Goal: Information Seeking & Learning: Learn about a topic

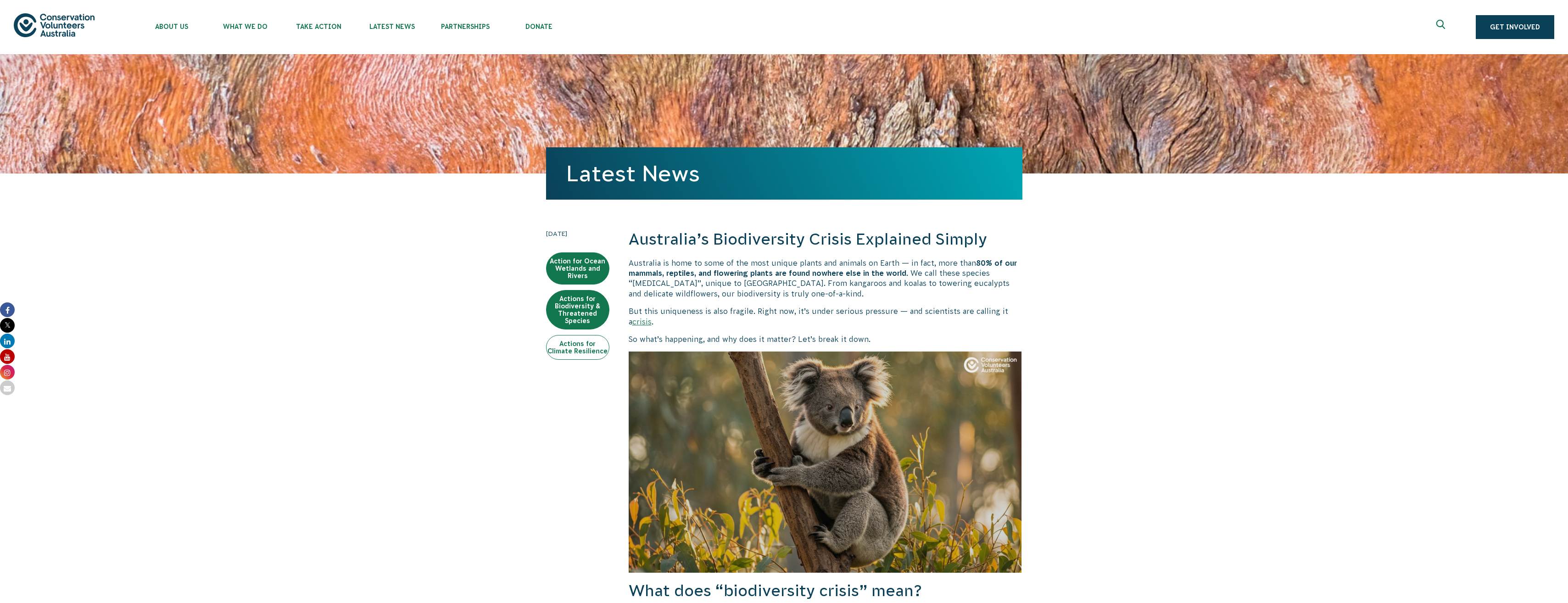
click at [565, 351] on link "Actions for Climate Resilience" at bounding box center [578, 347] width 63 height 25
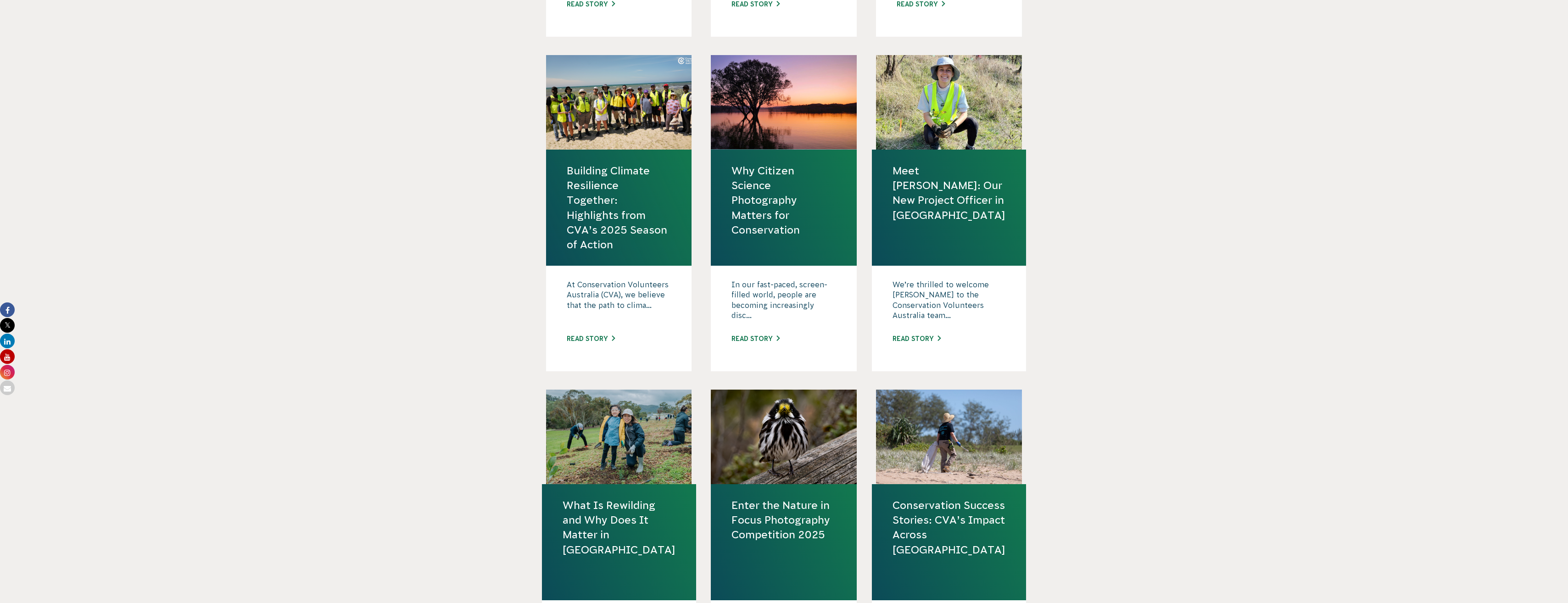
scroll to position [587, 0]
click at [598, 167] on link "Building Climate Resilience Together: Highlights from CVA’s 2025 Season of Acti…" at bounding box center [619, 207] width 105 height 88
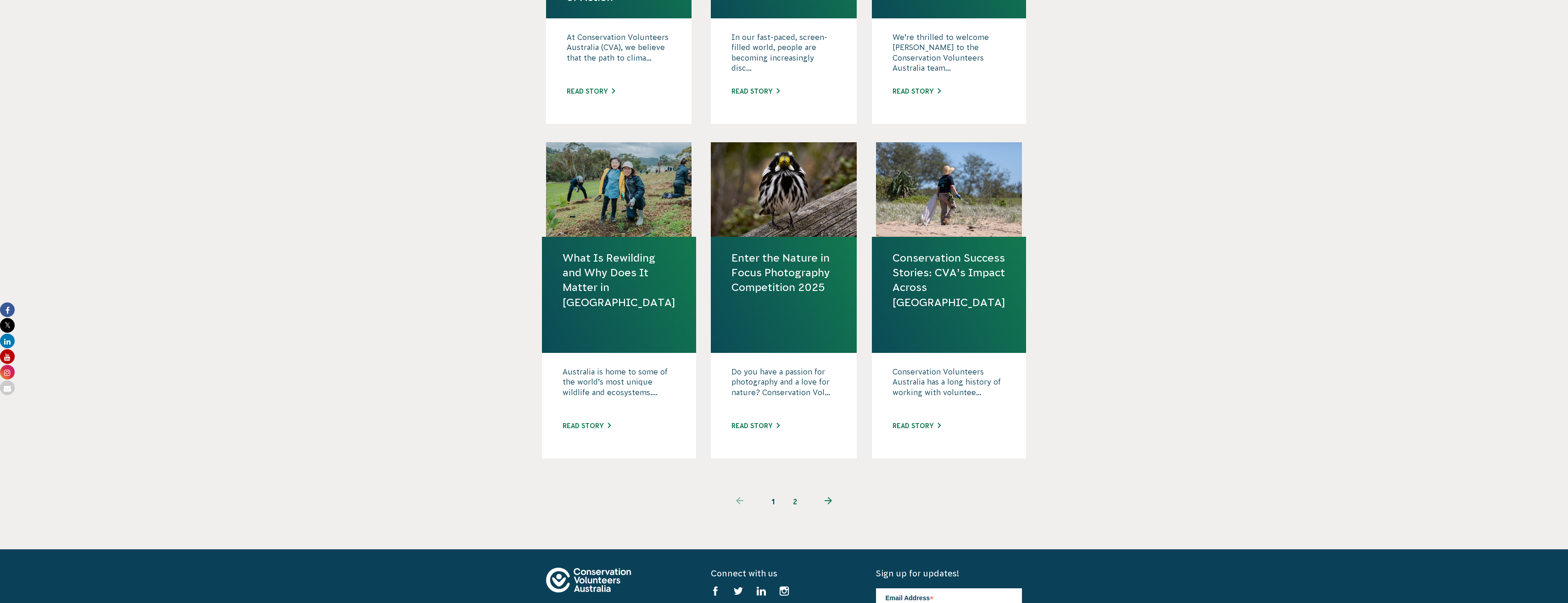
scroll to position [834, 0]
click at [793, 503] on link "2" at bounding box center [795, 501] width 22 height 22
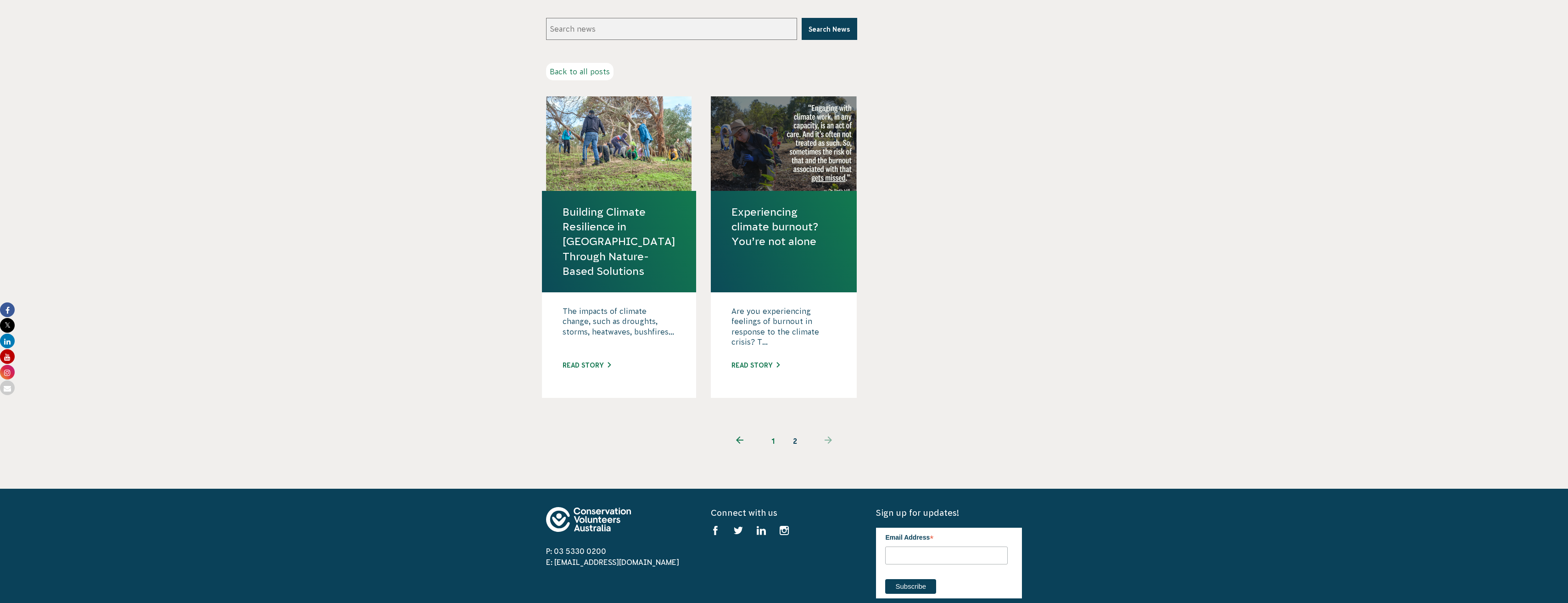
scroll to position [211, 0]
click at [595, 238] on link "Building Climate Resilience in Australia Through Nature-Based Solutions" at bounding box center [618, 240] width 113 height 74
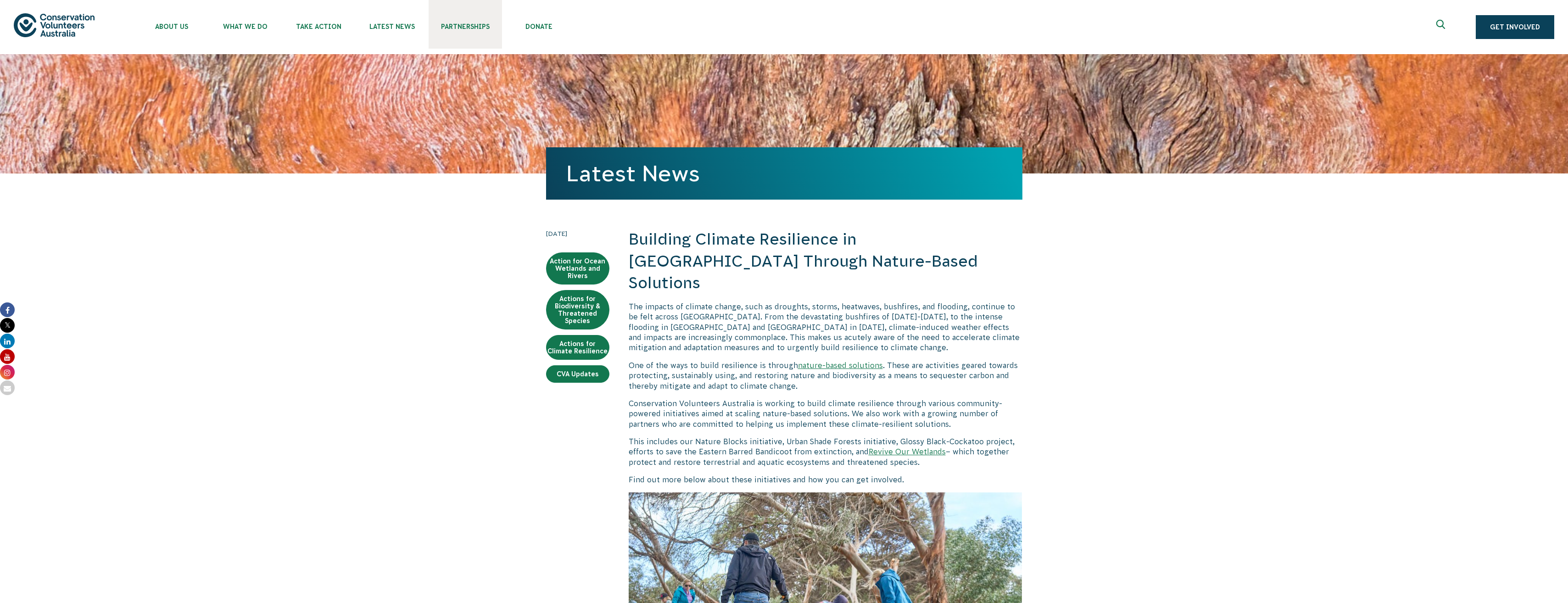
click at [474, 29] on span "Partnerships" at bounding box center [465, 27] width 74 height 7
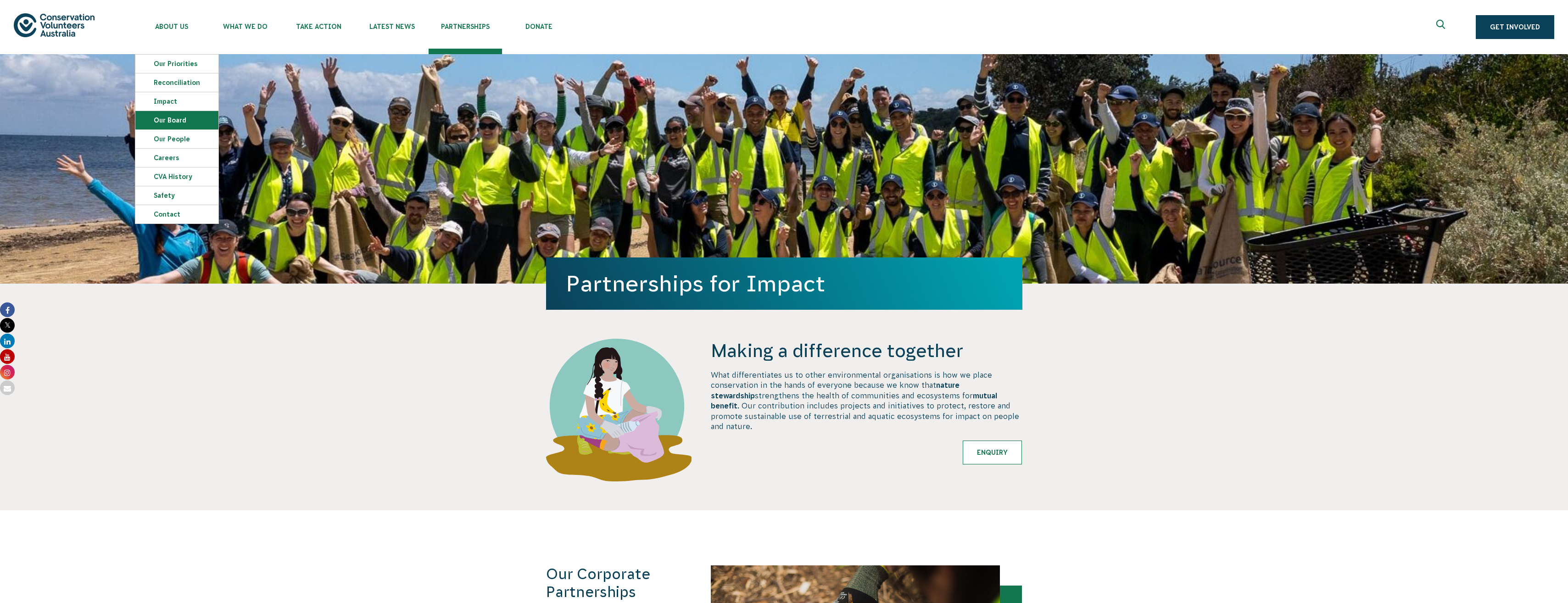
click at [168, 120] on link "Our Board" at bounding box center [177, 120] width 83 height 18
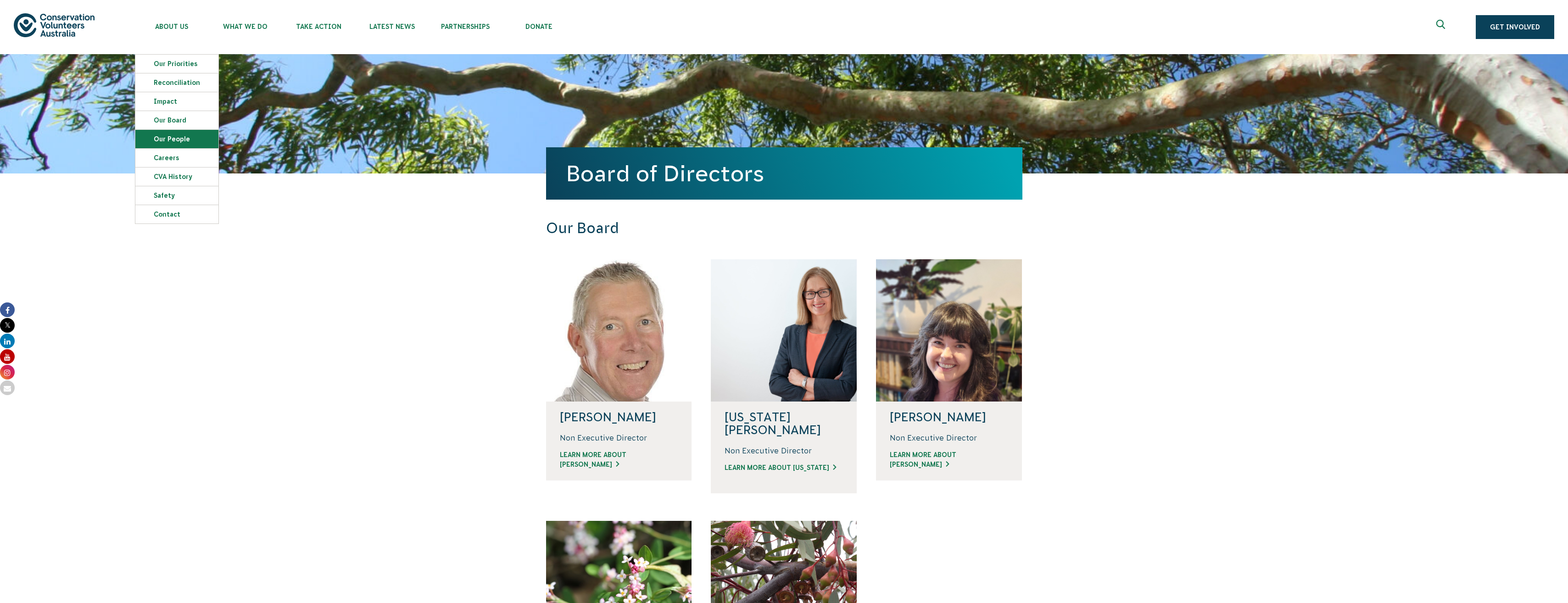
click at [163, 139] on link "Our People" at bounding box center [177, 139] width 83 height 18
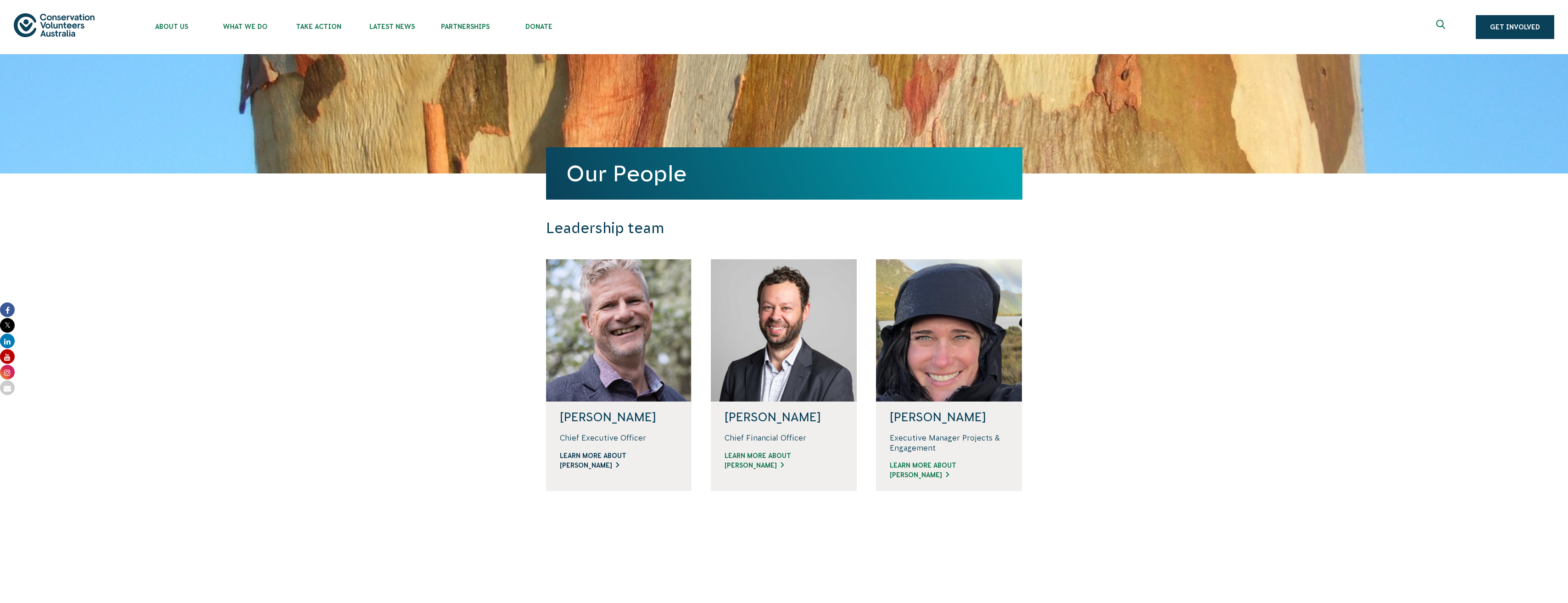
click at [595, 463] on link "Learn more about Phil" at bounding box center [619, 461] width 119 height 19
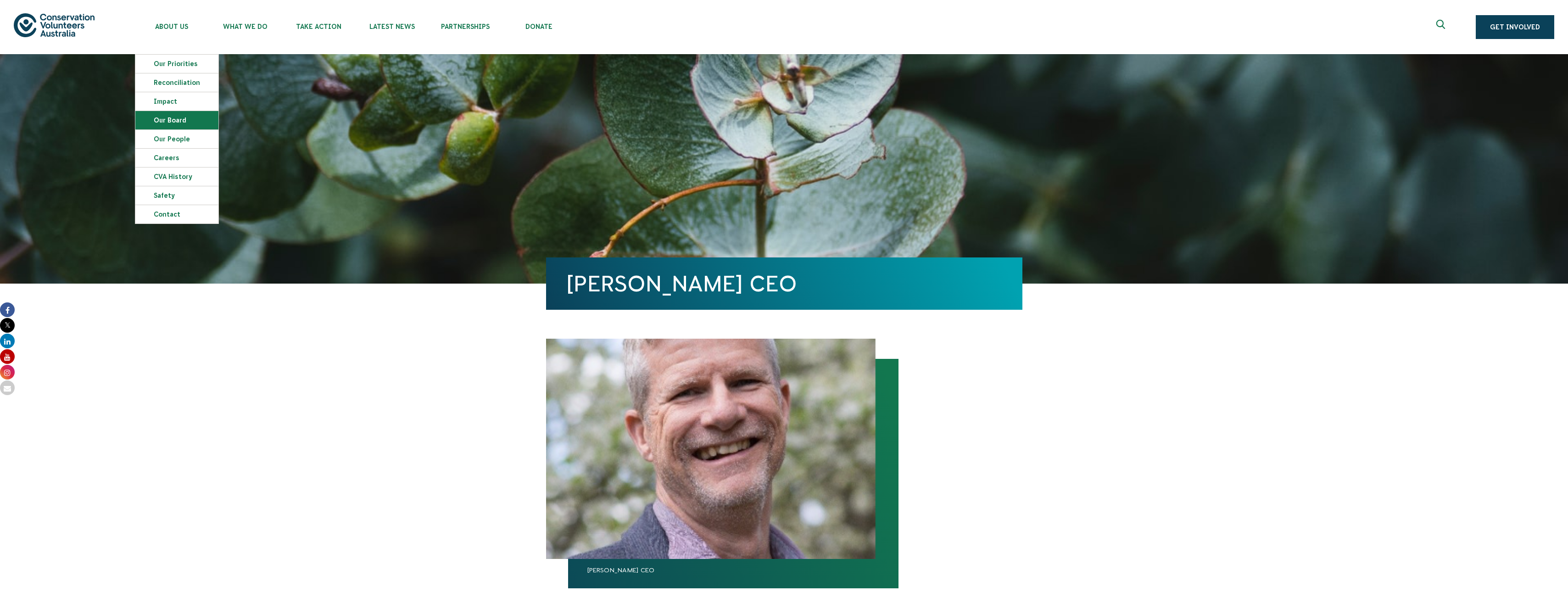
click at [168, 119] on link "Our Board" at bounding box center [177, 120] width 83 height 18
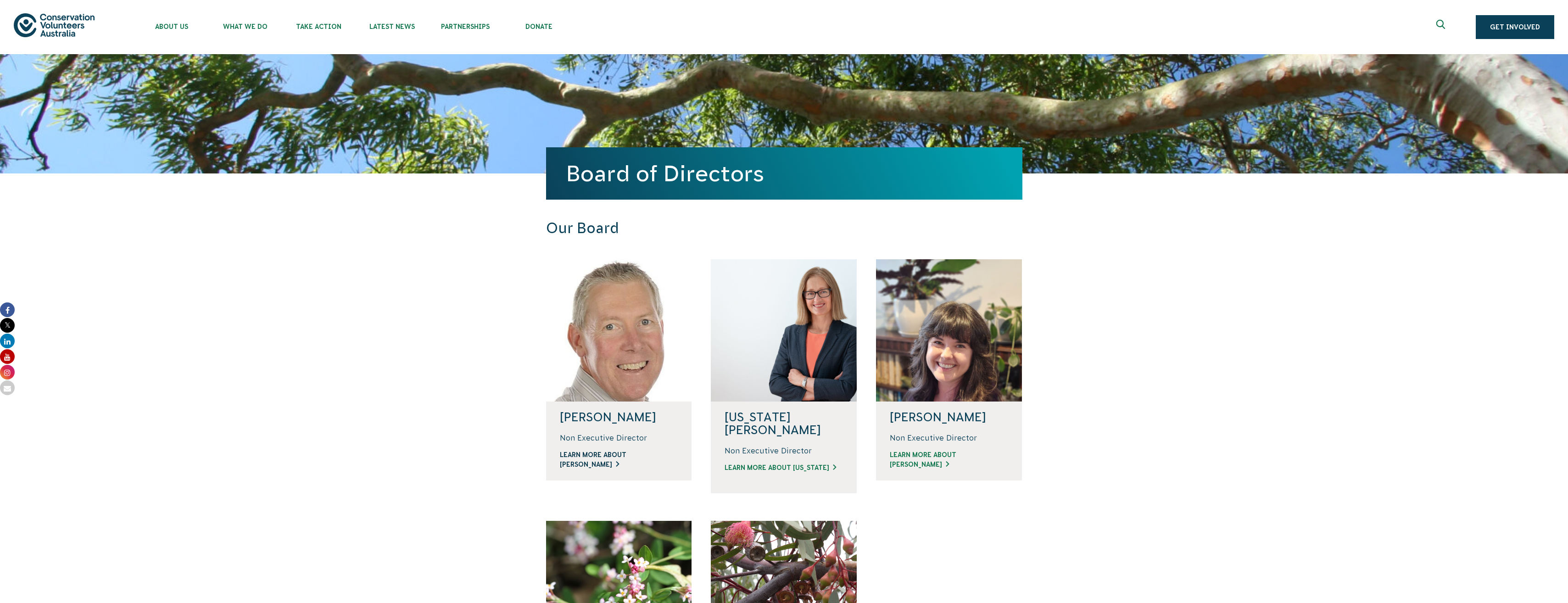
click at [624, 456] on link "LEARN MORE ABOUT [PERSON_NAME]" at bounding box center [619, 460] width 119 height 19
click at [774, 463] on link "LEARN MORE ABOUT VIRGINIA" at bounding box center [783, 468] width 119 height 10
click at [939, 452] on link "LEARN MORE ABOUT JODI" at bounding box center [949, 460] width 119 height 19
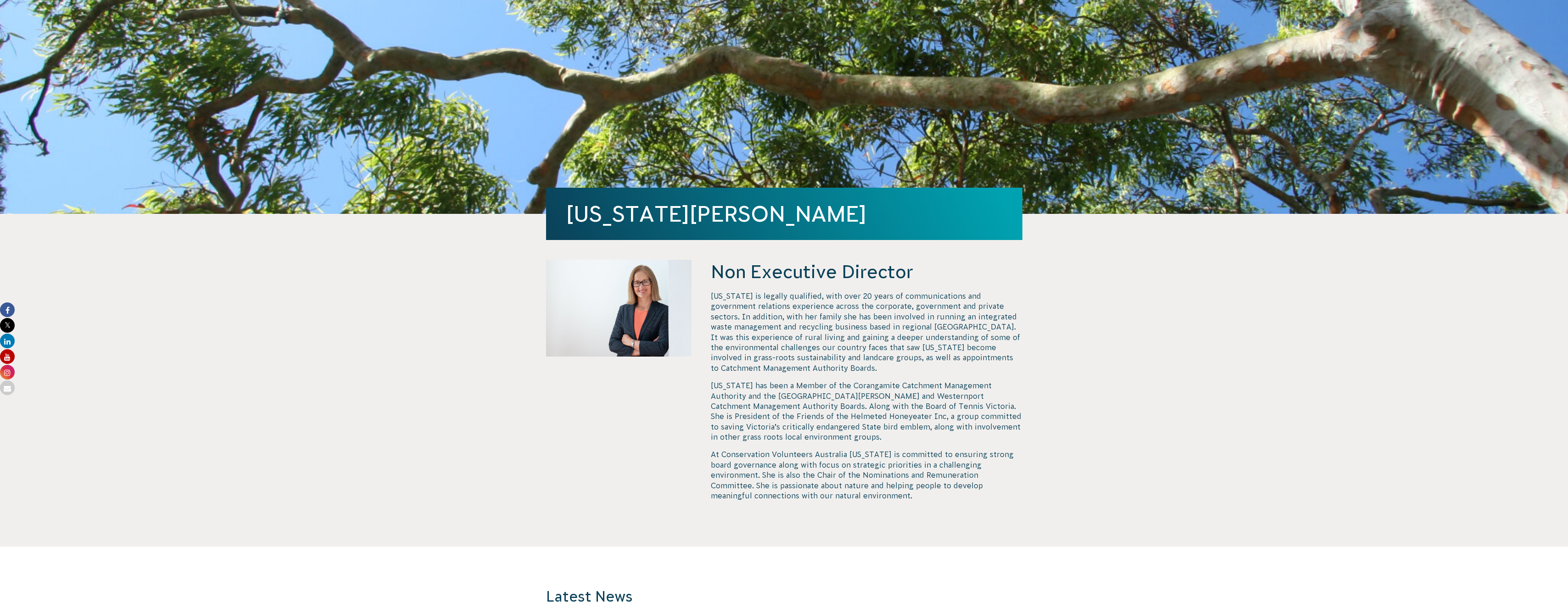
scroll to position [70, 0]
